Goal: Learn about a topic

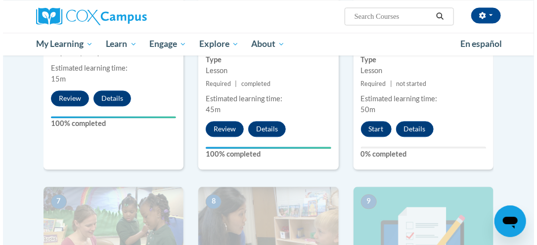
scroll to position [698, 0]
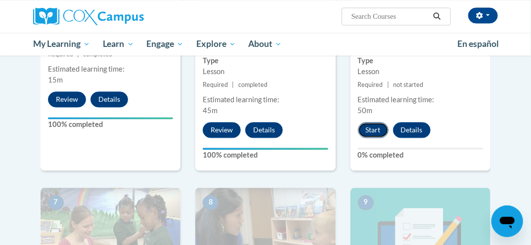
click at [368, 132] on button "Start" at bounding box center [373, 130] width 31 height 16
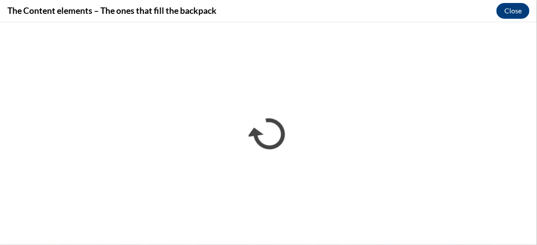
scroll to position [0, 0]
click at [249, 15] on div "The Content elements – The ones that fill the backpack Close" at bounding box center [268, 11] width 537 height 22
